Goal: Information Seeking & Learning: Find specific fact

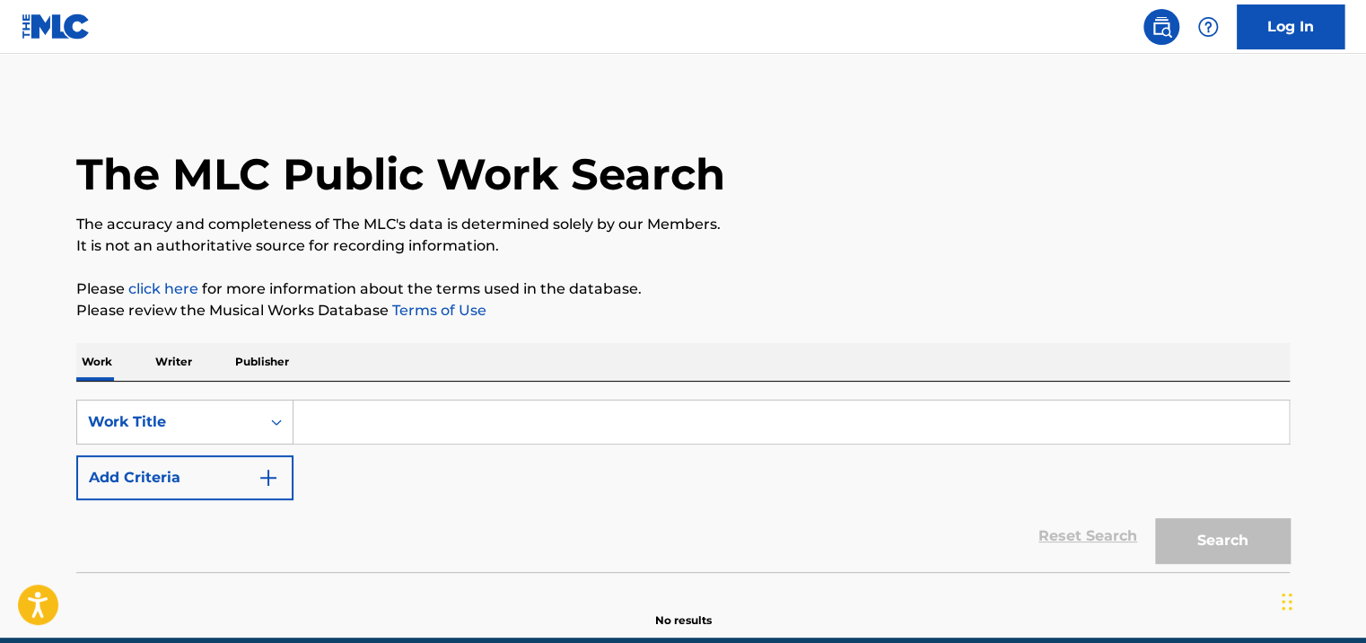
click at [536, 455] on div "SearchWithCriteriaaeefdf19-6807-460d-b377-5c1cb728c709 Work Title Add Criteria" at bounding box center [683, 449] width 1214 height 101
drag, startPoint x: 536, startPoint y: 417, endPoint x: 547, endPoint y: 417, distance: 10.8
click at [536, 417] on input "Search Form" at bounding box center [792, 421] width 996 height 43
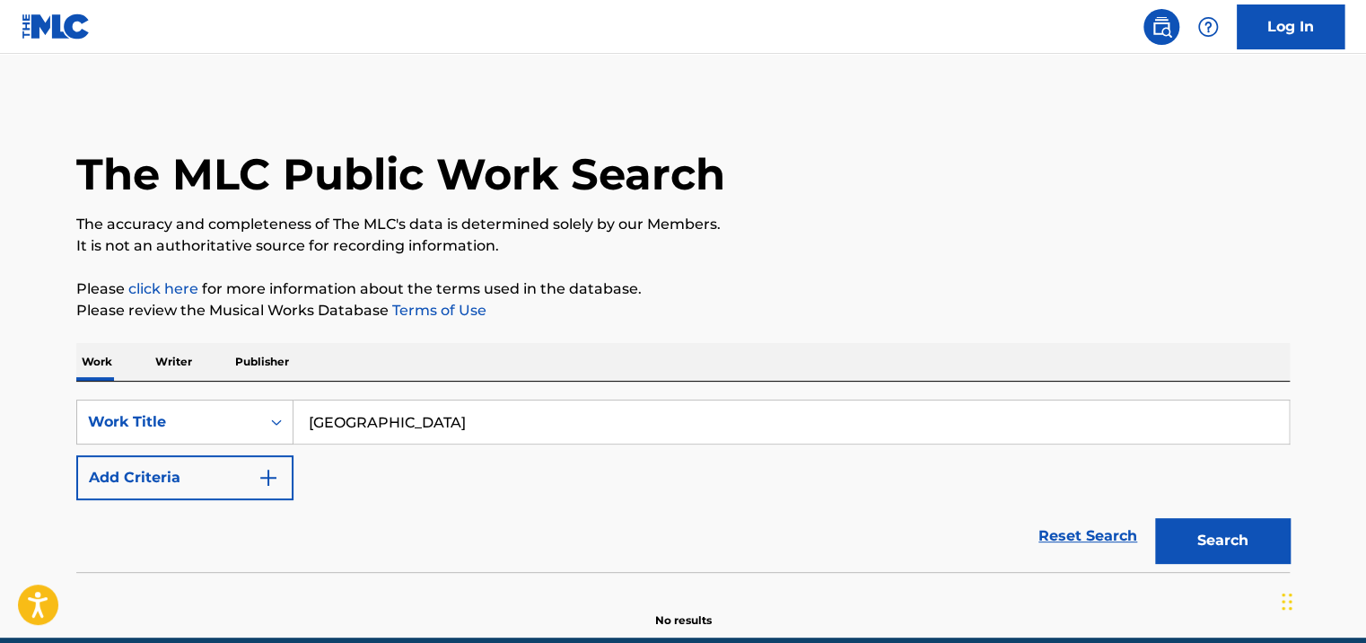
type input "[GEOGRAPHIC_DATA]"
click at [1155, 518] on button "Search" at bounding box center [1222, 540] width 135 height 45
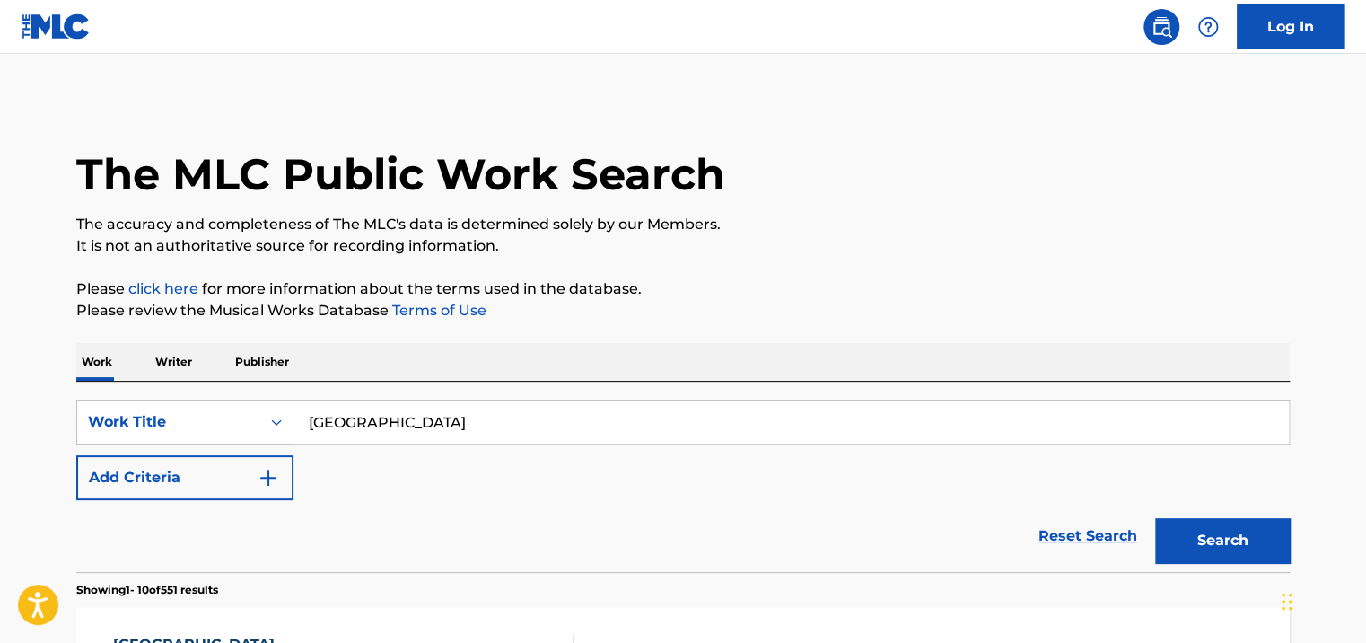
click at [0, 530] on html "Accessibility Screen-Reader Guide, Feedback, and Issue Reporting | New window C…" at bounding box center [683, 321] width 1366 height 643
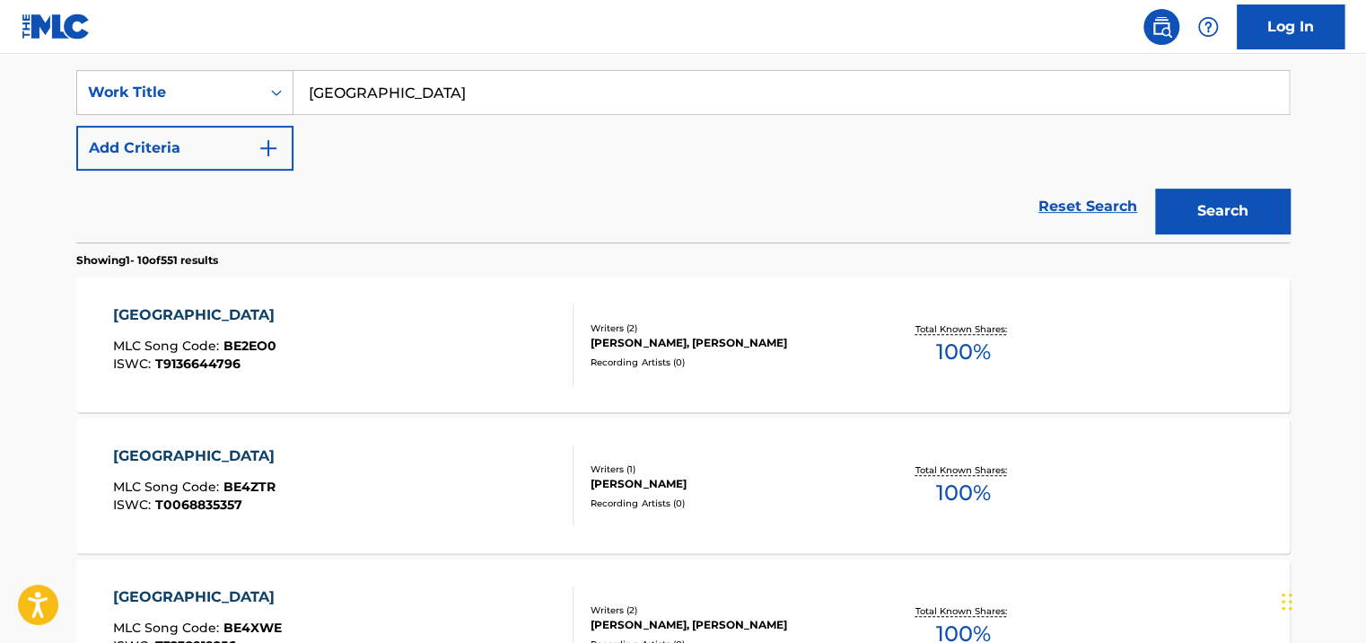
scroll to position [90, 0]
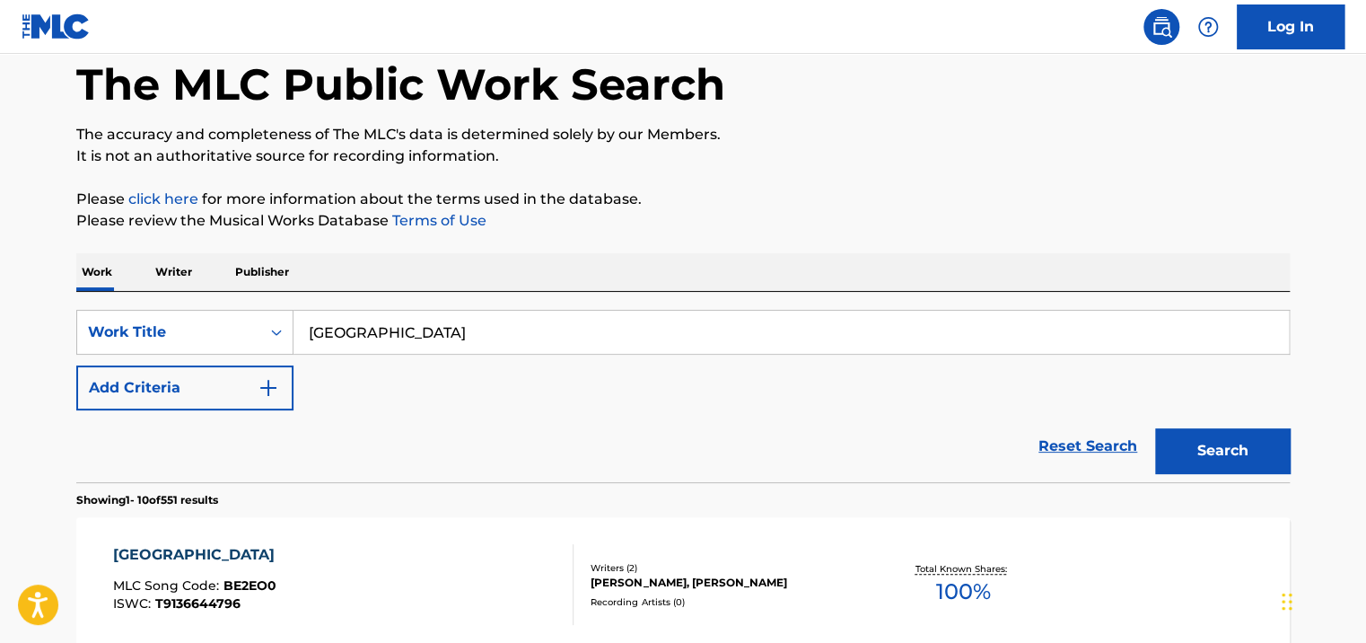
click at [250, 413] on div "Reset Search Search" at bounding box center [683, 446] width 1214 height 72
click at [267, 394] on img "Search Form" at bounding box center [269, 388] width 22 height 22
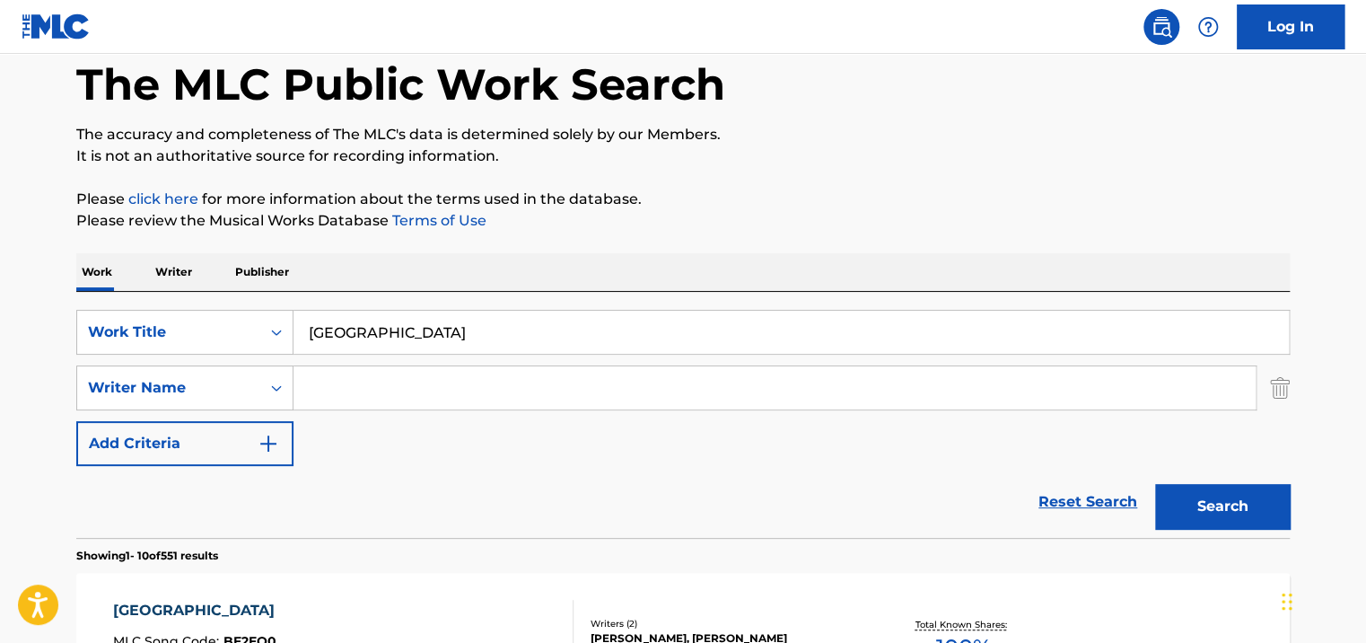
click at [320, 389] on input "Search Form" at bounding box center [775, 387] width 962 height 43
type input "ni"
click at [1155, 484] on button "Search" at bounding box center [1222, 506] width 135 height 45
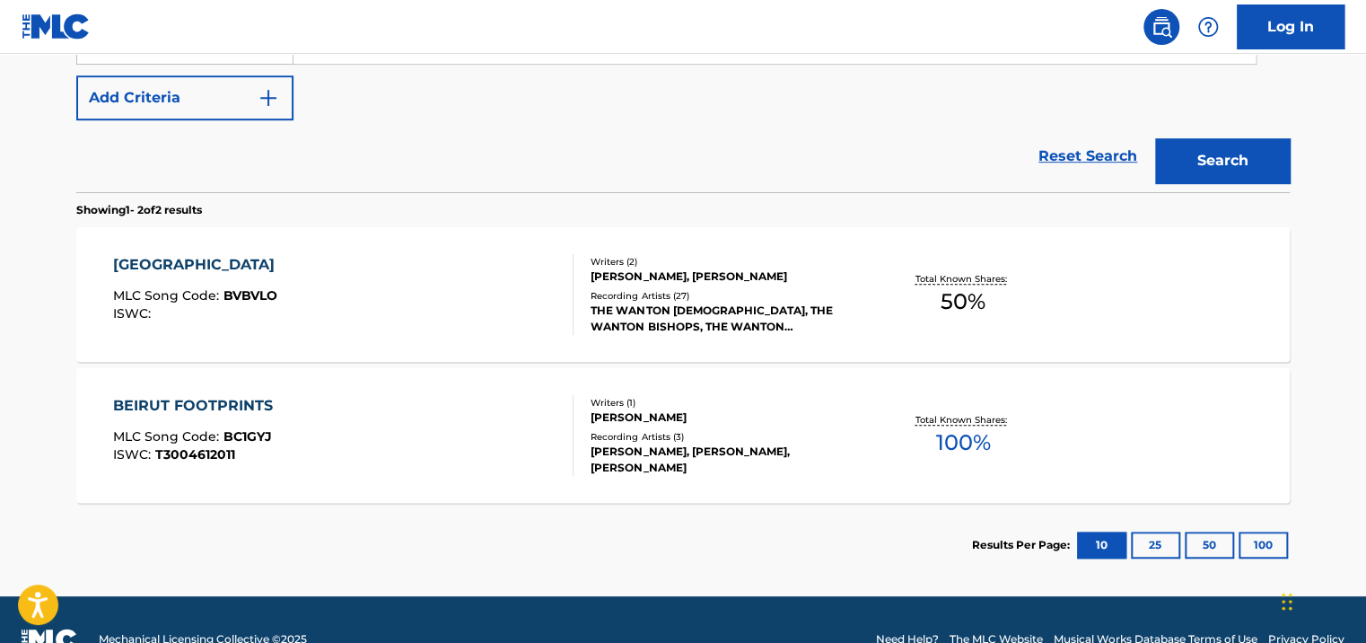
scroll to position [449, 0]
